Goal: Task Accomplishment & Management: Manage account settings

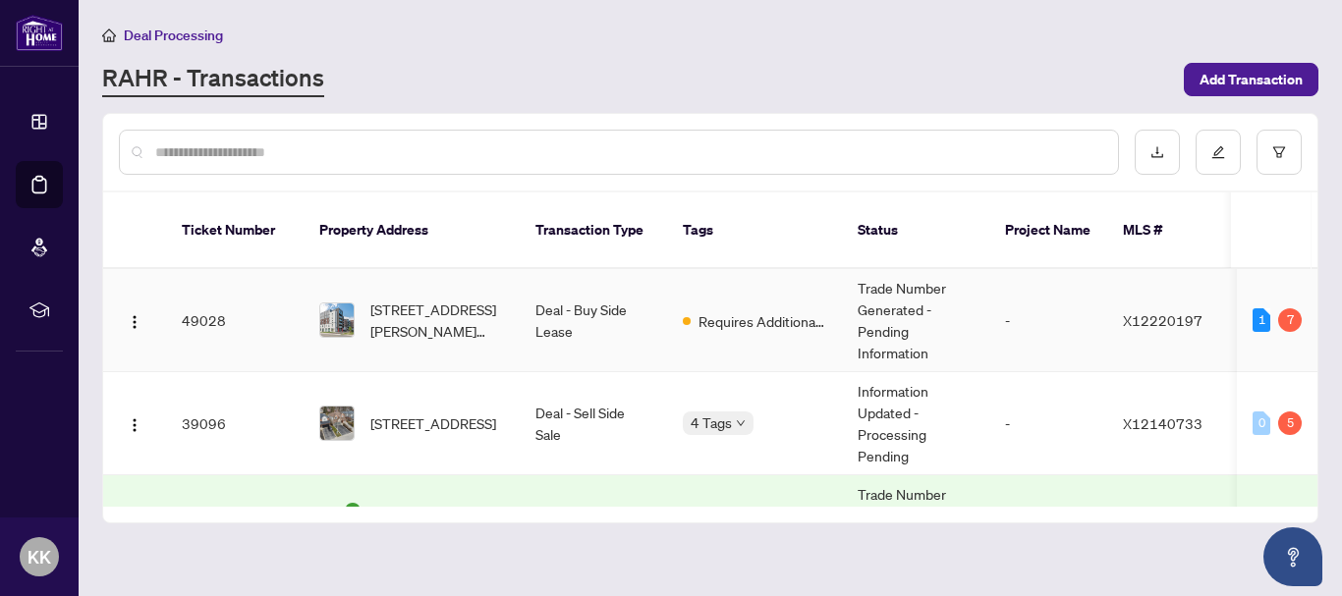
click at [592, 292] on td "Deal - Buy Side Lease" at bounding box center [593, 320] width 147 height 103
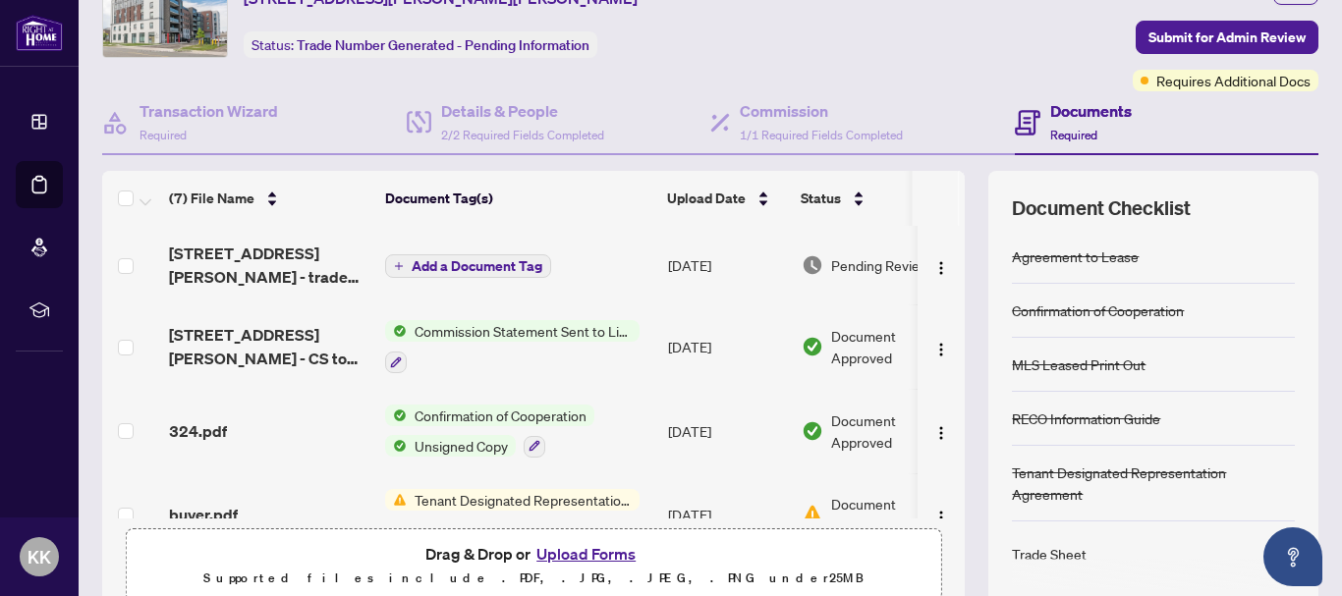
scroll to position [98, 0]
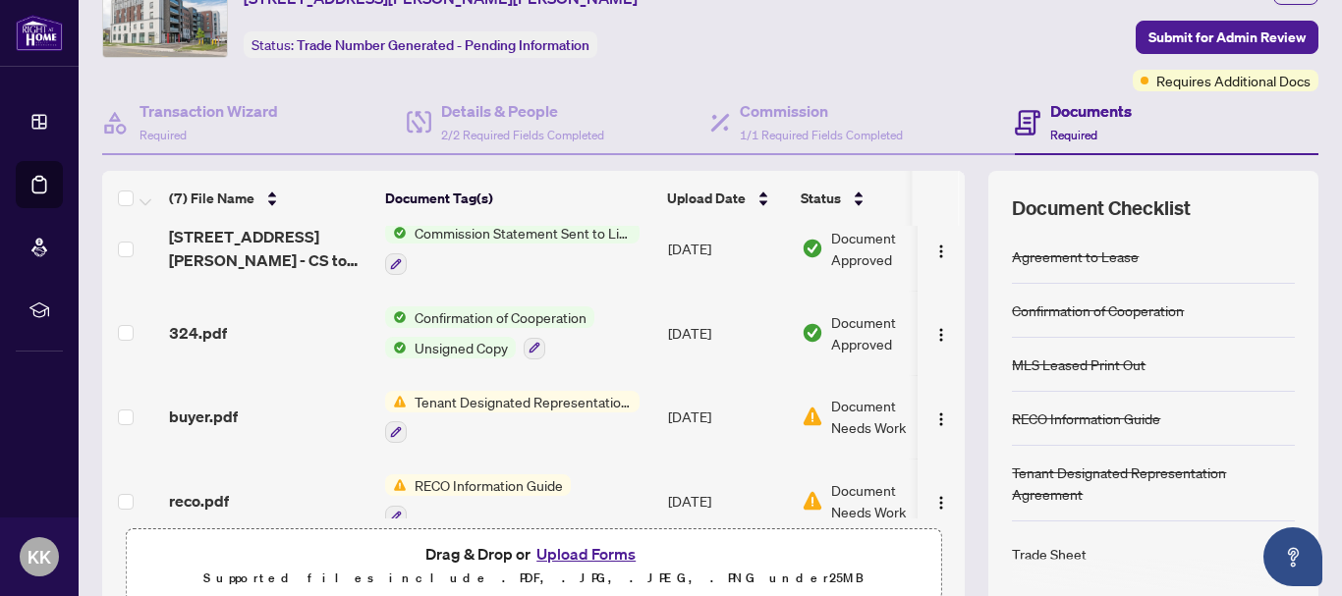
click at [527, 404] on span "Tenant Designated Representation Agreement" at bounding box center [523, 402] width 233 height 22
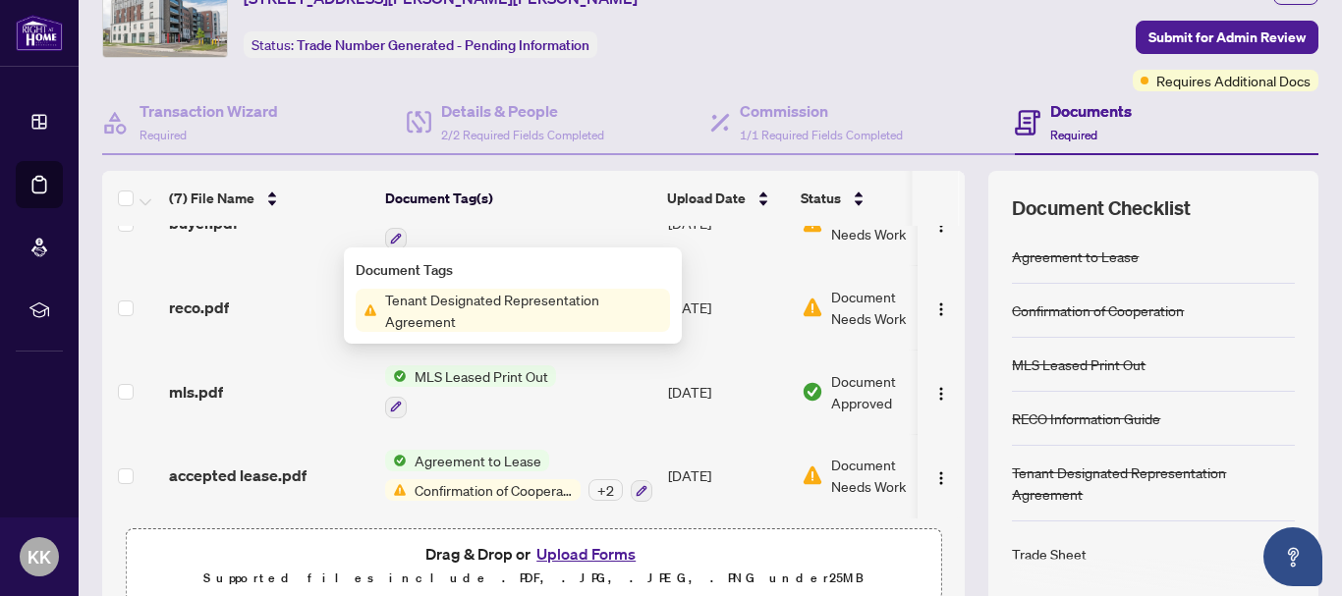
scroll to position [296, 0]
click at [958, 556] on div "(7) File Name Document Tag(s) Upload Date Status [STREET_ADDRESS][PERSON_NAME] …" at bounding box center [710, 392] width 1216 height 442
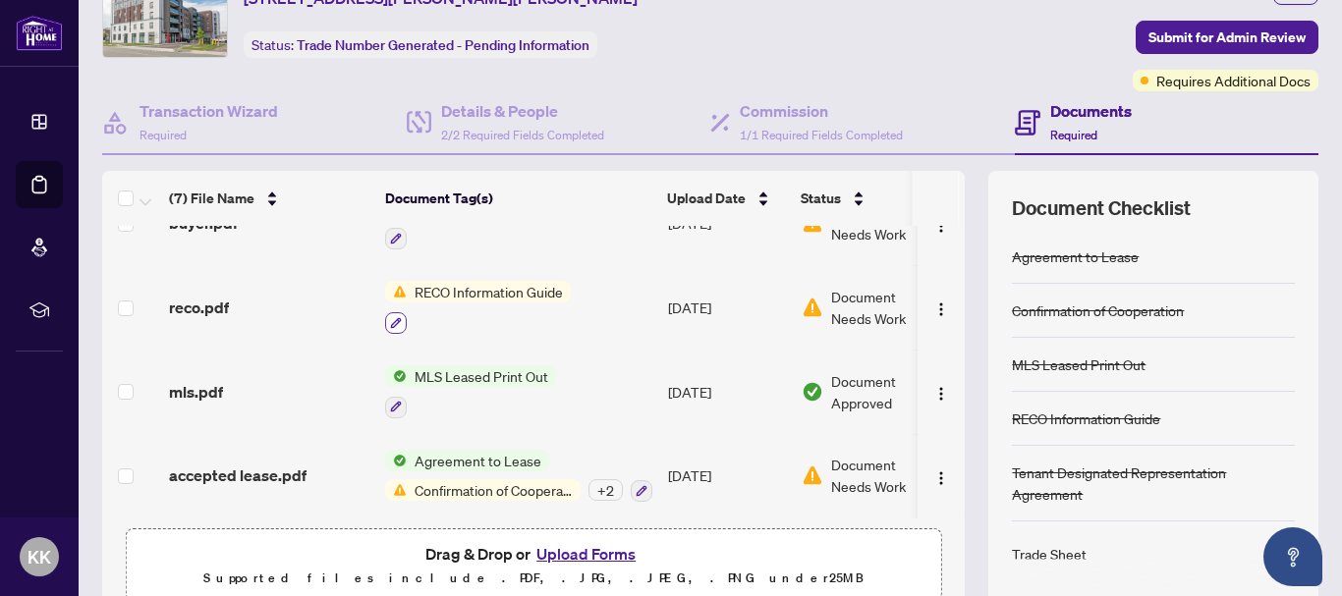
click at [401, 319] on icon "button" at bounding box center [396, 323] width 12 height 12
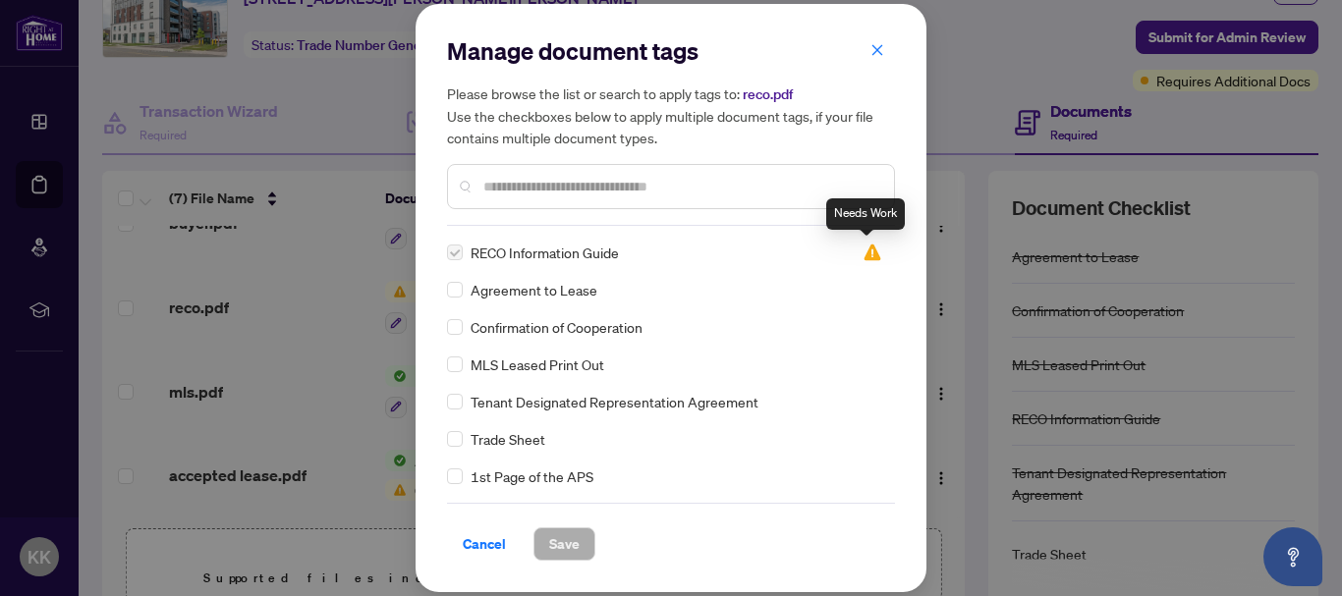
click at [872, 254] on img at bounding box center [873, 253] width 20 height 20
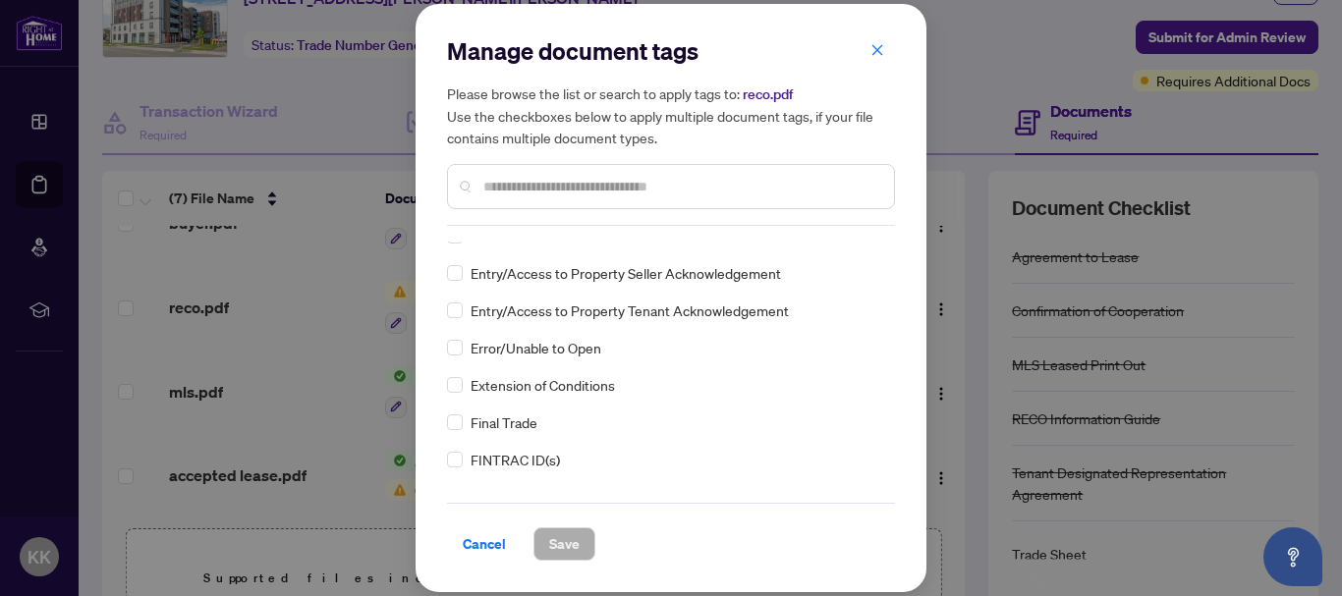
scroll to position [2063, 0]
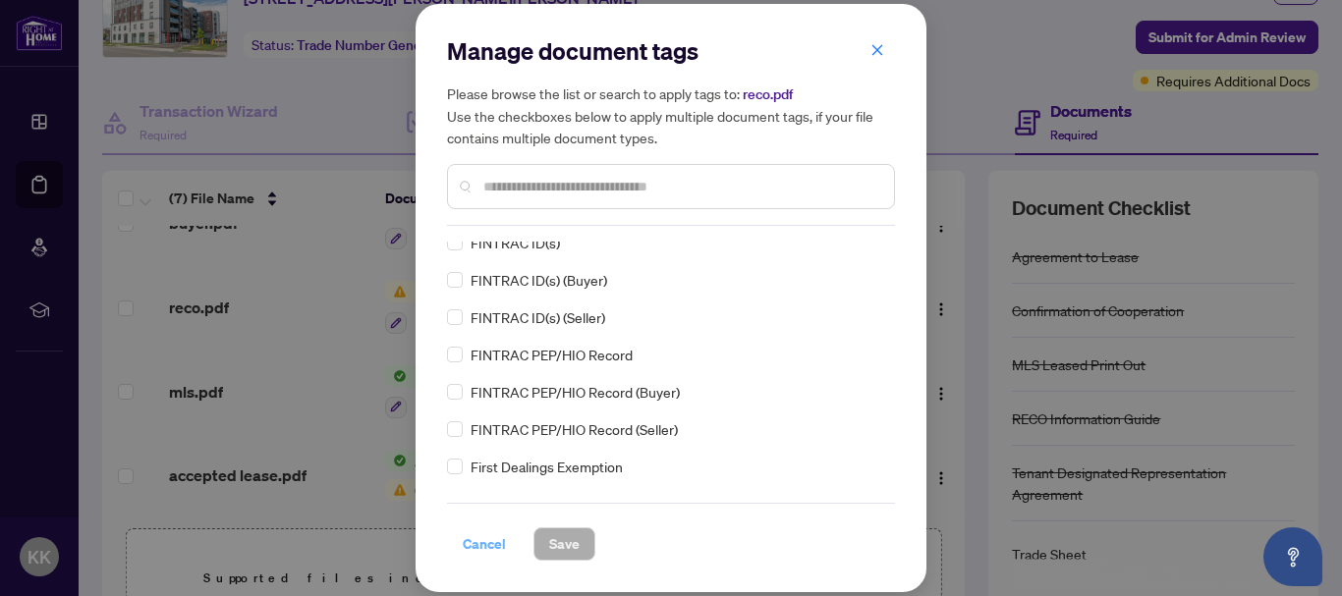
click at [480, 550] on span "Cancel" at bounding box center [484, 544] width 43 height 31
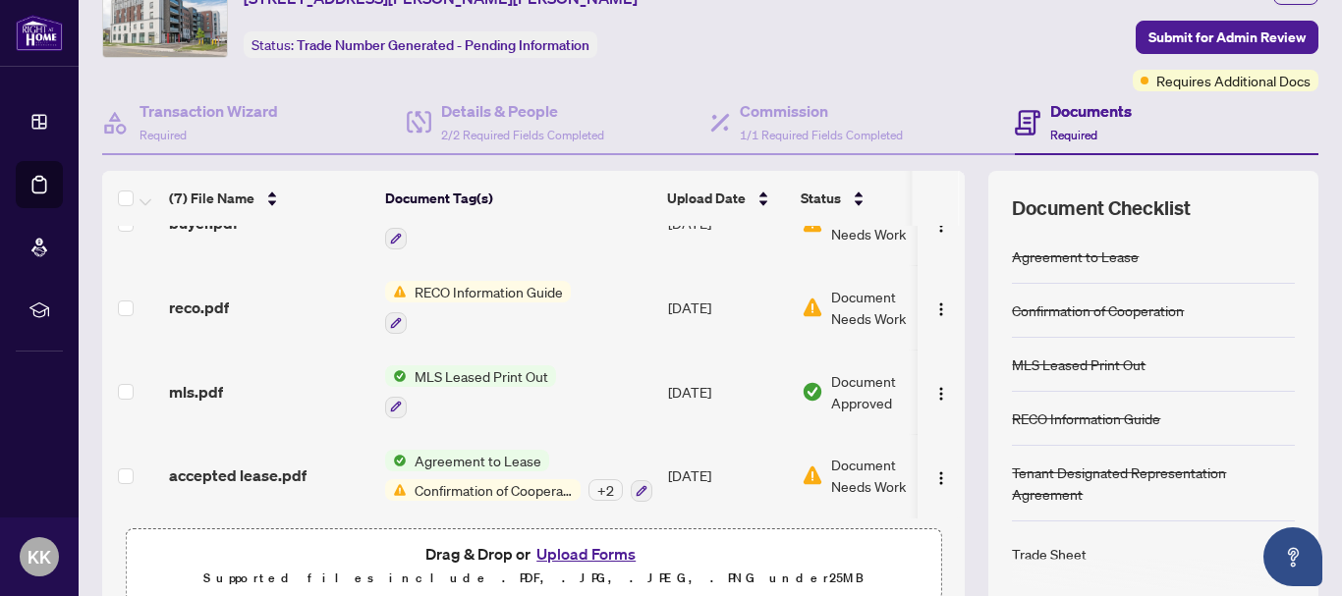
click at [504, 286] on span "RECO Information Guide" at bounding box center [489, 292] width 164 height 22
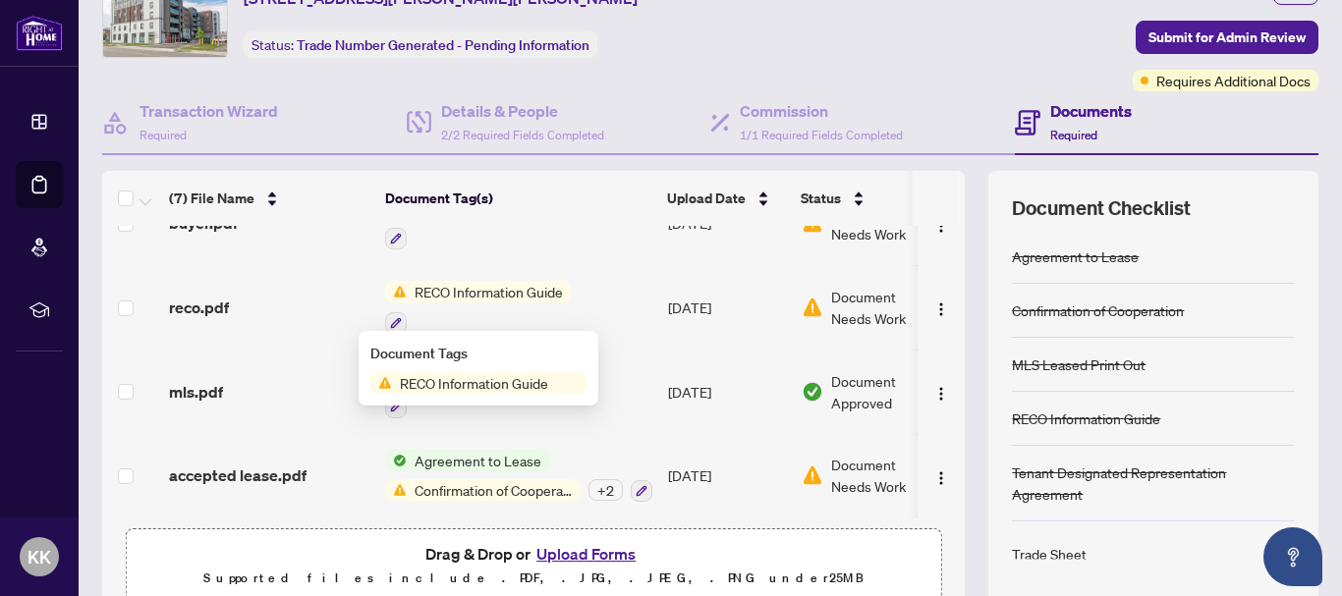
click at [208, 301] on span "reco.pdf" at bounding box center [199, 308] width 60 height 24
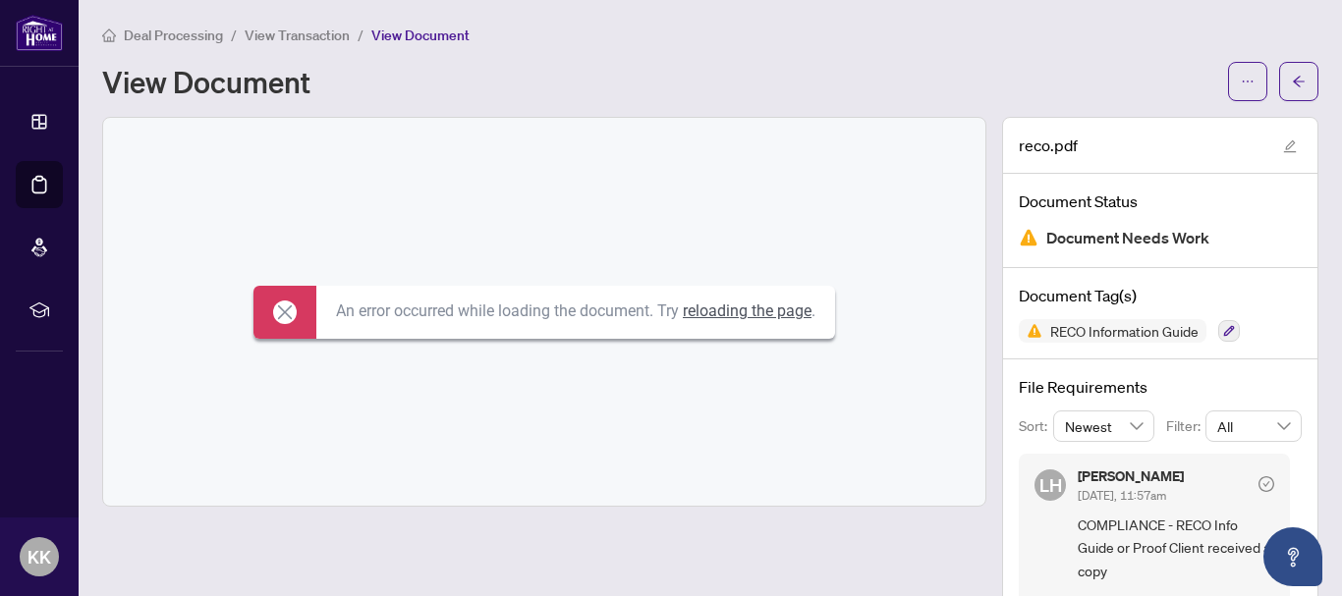
click at [768, 313] on link "reloading the page" at bounding box center [747, 311] width 129 height 19
click at [278, 311] on icon at bounding box center [285, 312] width 14 height 14
click at [1292, 79] on icon "arrow-left" at bounding box center [1299, 82] width 14 height 14
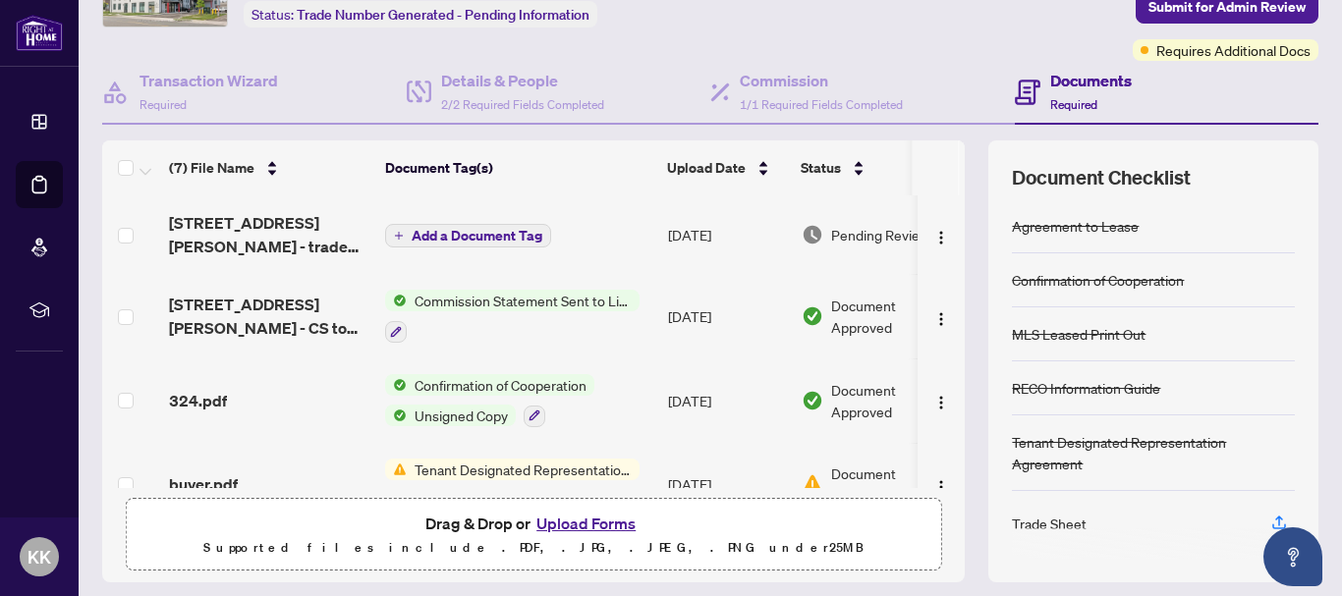
scroll to position [98, 0]
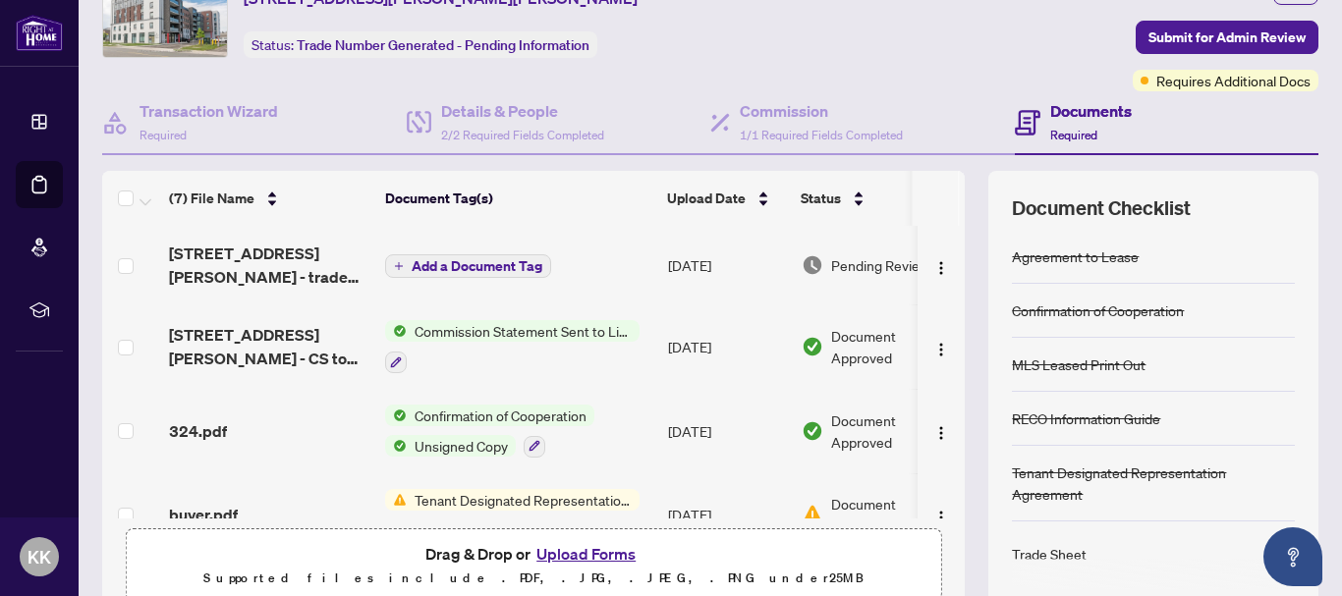
click at [1082, 128] on span "Required" at bounding box center [1073, 135] width 47 height 15
click at [1068, 116] on h4 "Documents" at bounding box center [1091, 111] width 82 height 24
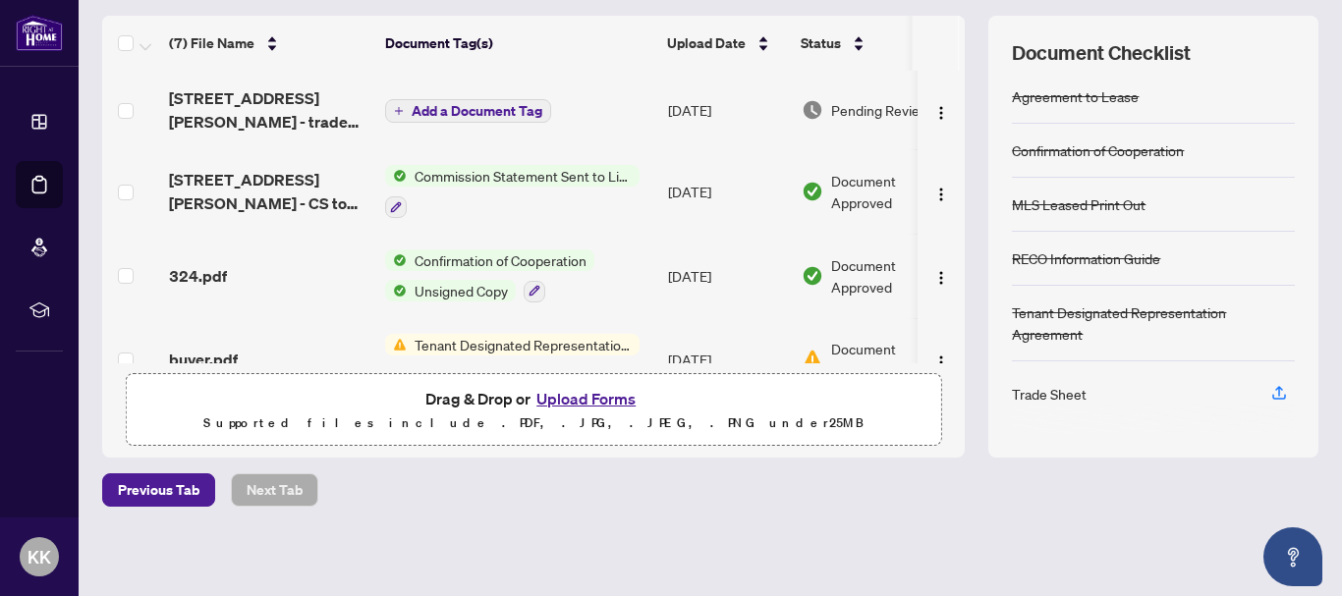
scroll to position [255, 0]
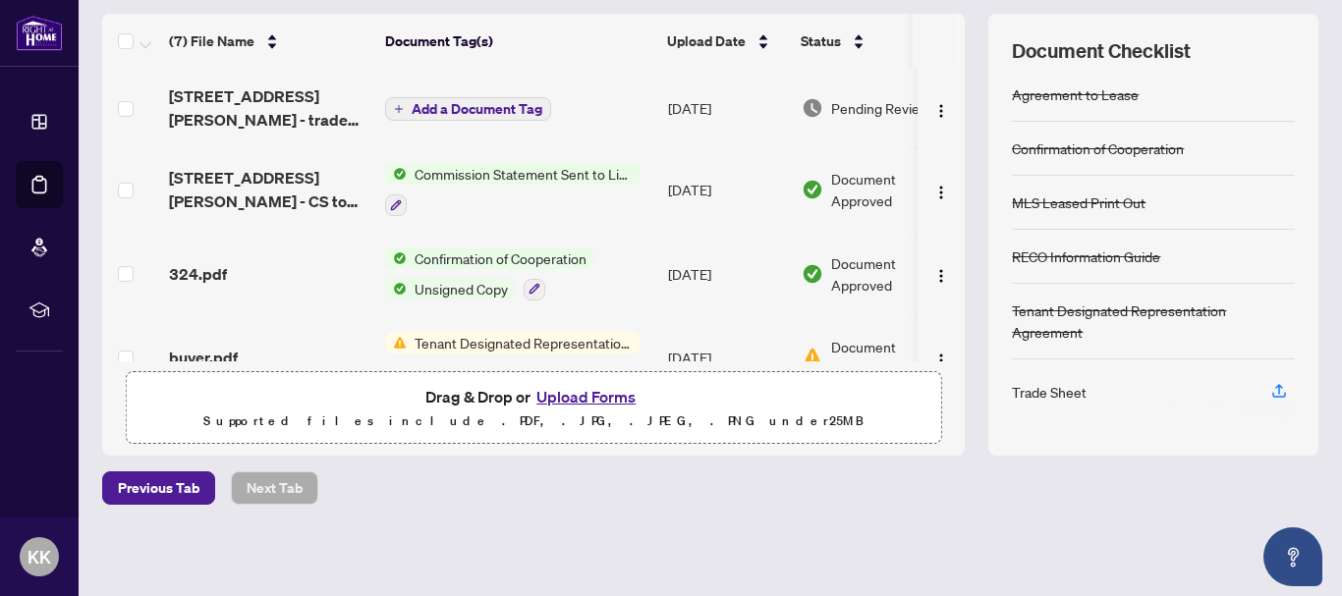
click at [604, 396] on button "Upload Forms" at bounding box center [586, 397] width 111 height 26
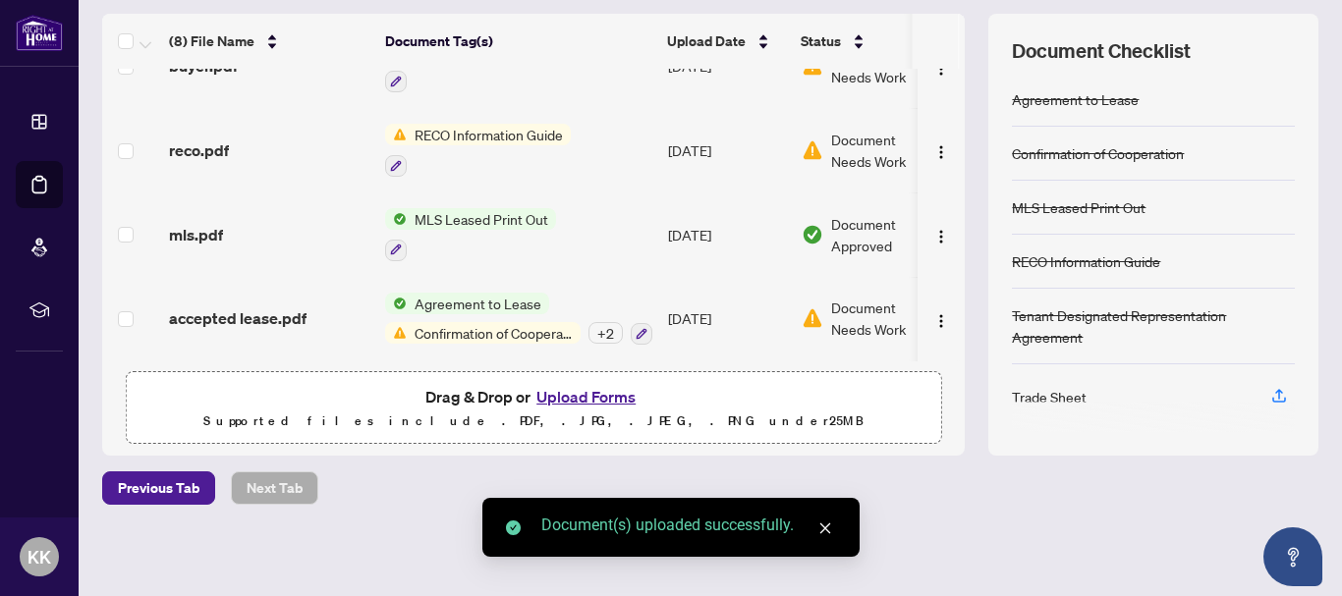
scroll to position [359, 0]
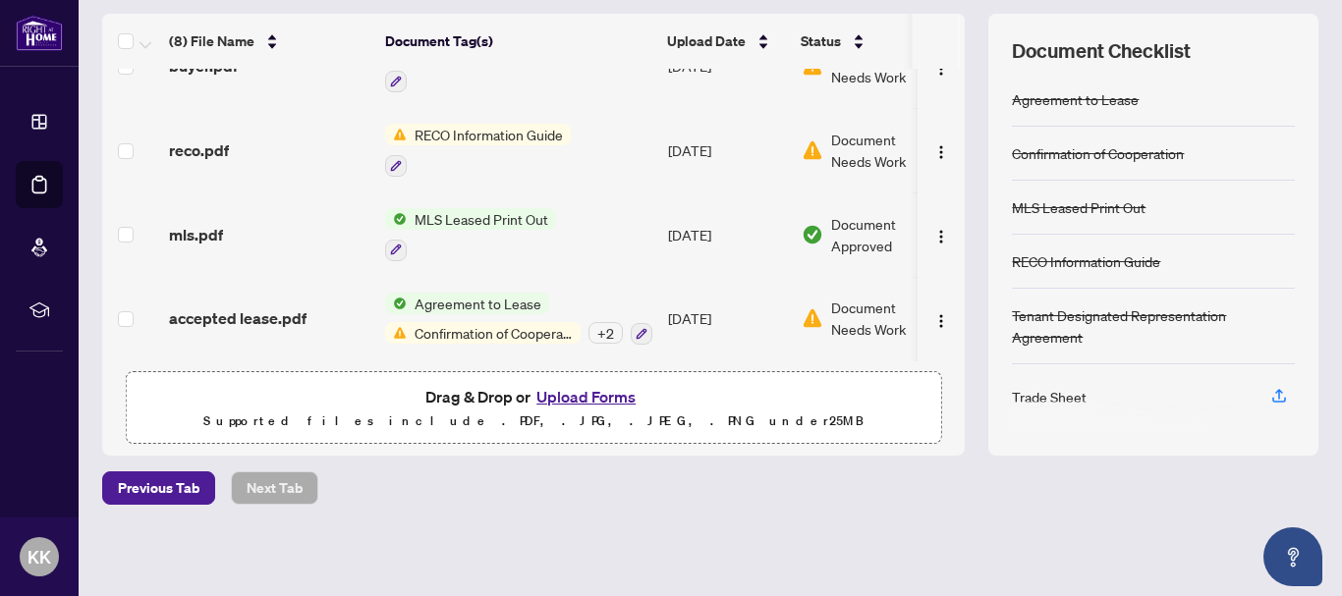
click at [469, 328] on span "Confirmation of Cooperation" at bounding box center [494, 333] width 174 height 22
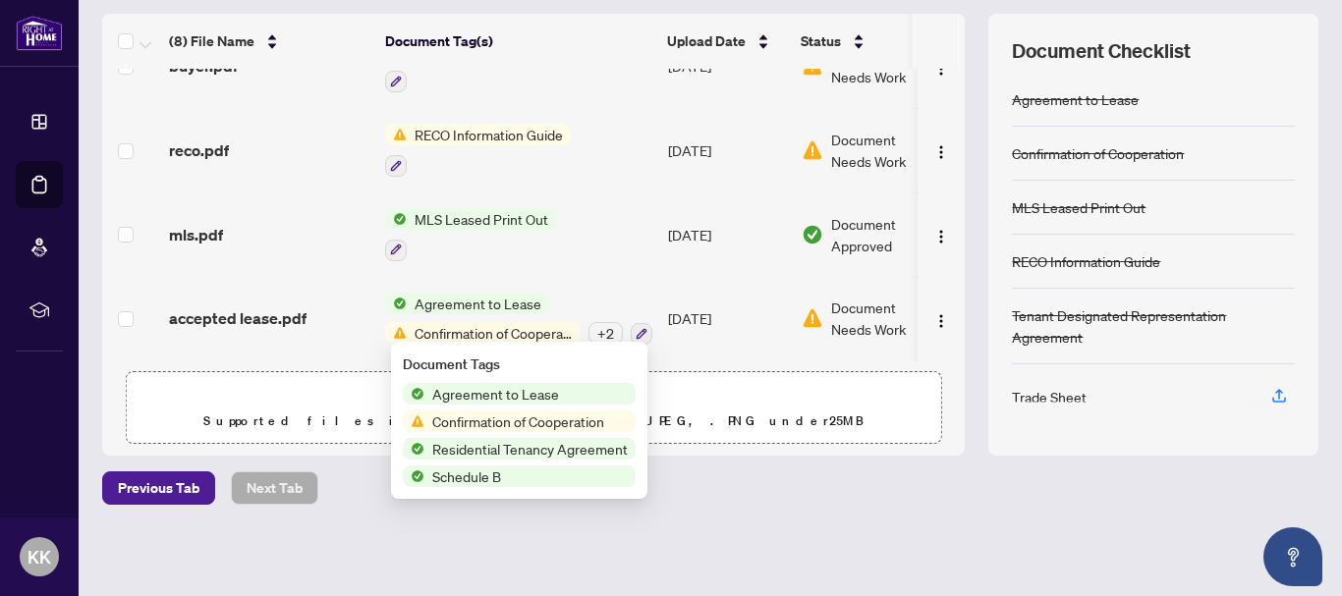
click at [469, 419] on span "Confirmation of Cooperation" at bounding box center [518, 422] width 188 height 22
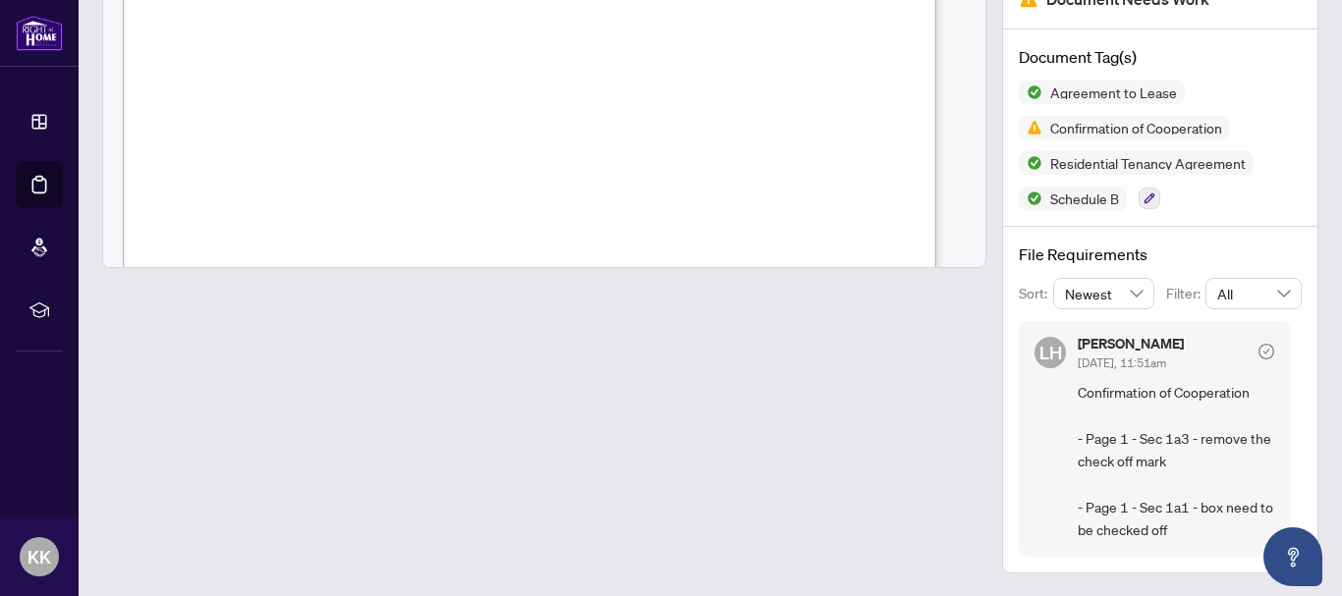
scroll to position [196, 0]
